Goal: Transaction & Acquisition: Purchase product/service

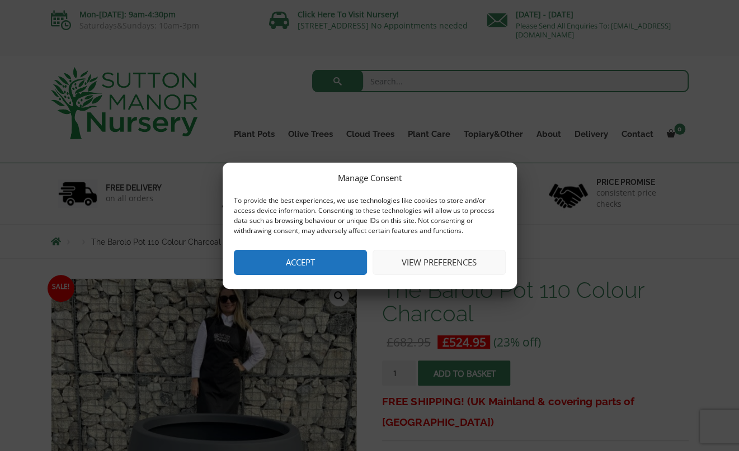
click at [330, 266] on button "Accept" at bounding box center [300, 262] width 133 height 25
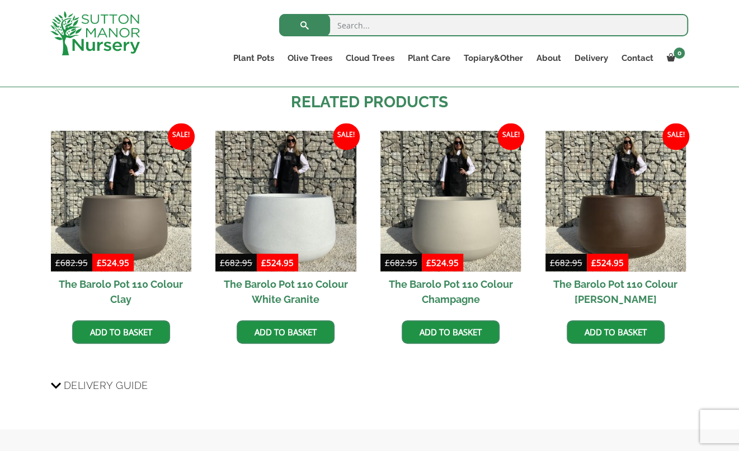
scroll to position [895, 0]
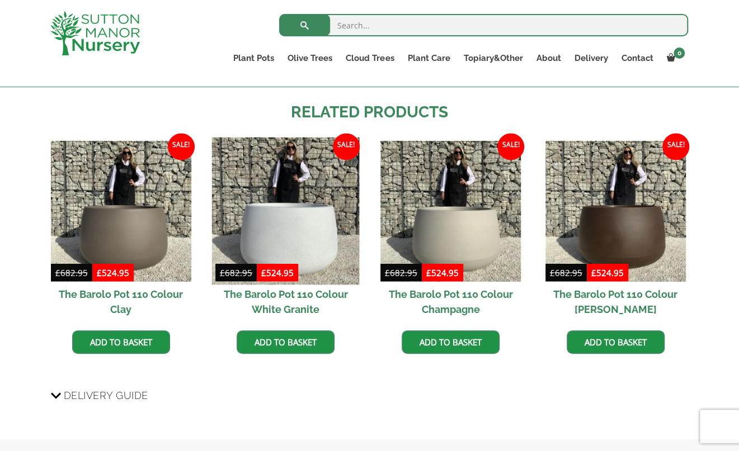
click at [297, 235] on img at bounding box center [286, 212] width 148 height 148
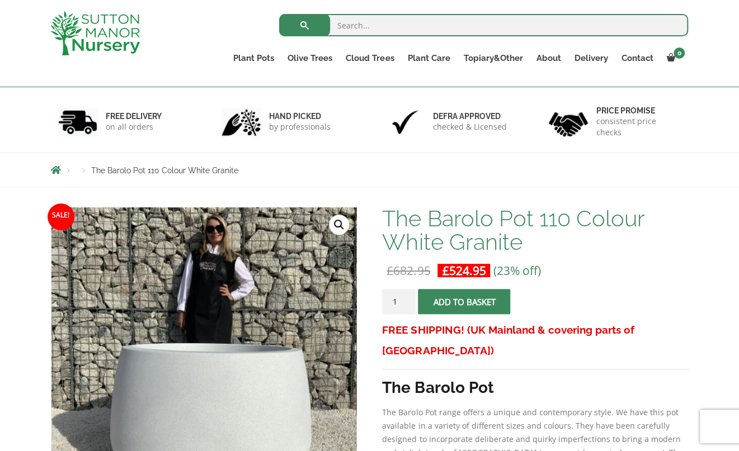
scroll to position [112, 0]
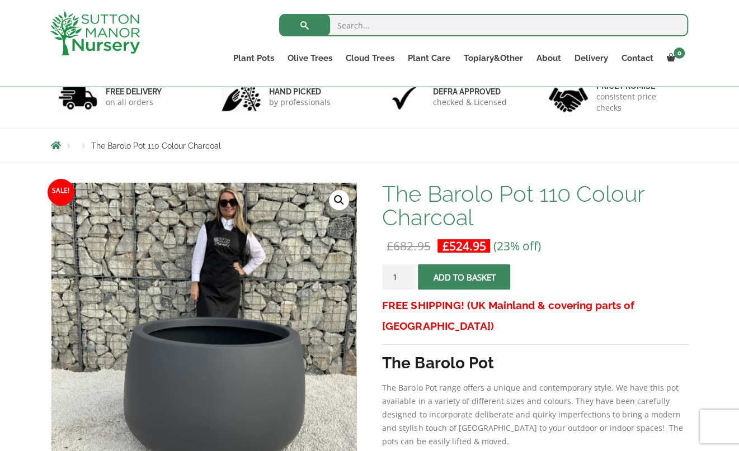
scroll to position [56, 0]
